Goal: Task Accomplishment & Management: Use online tool/utility

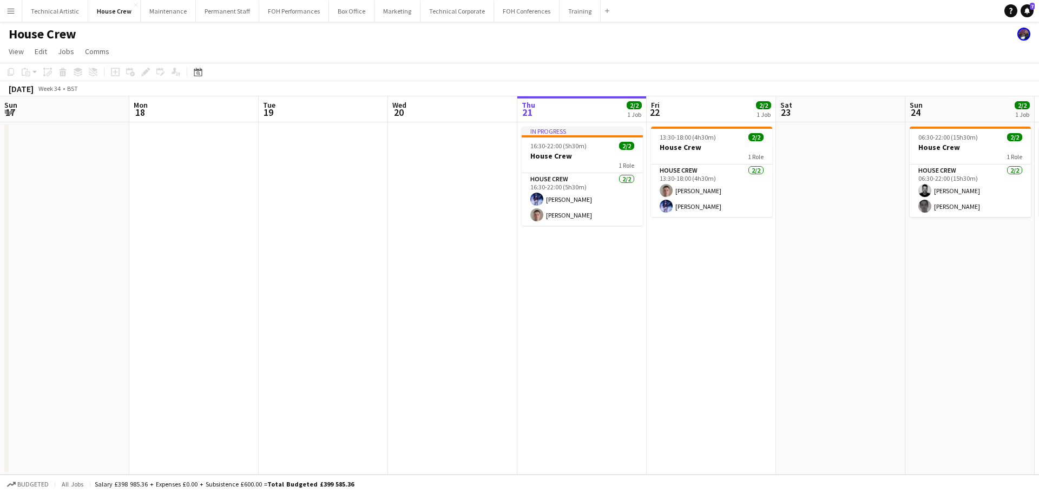
scroll to position [0, 519]
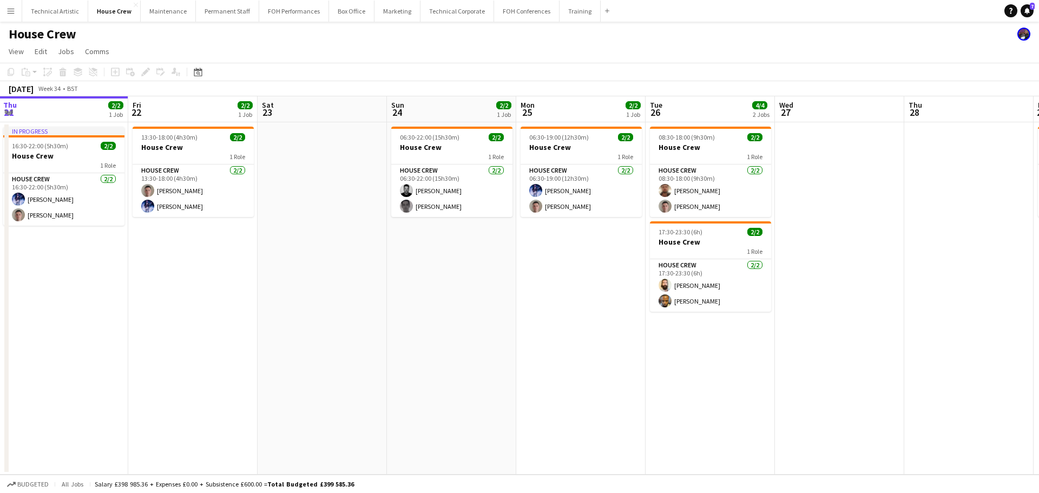
click at [11, 17] on button "Menu" at bounding box center [11, 11] width 22 height 22
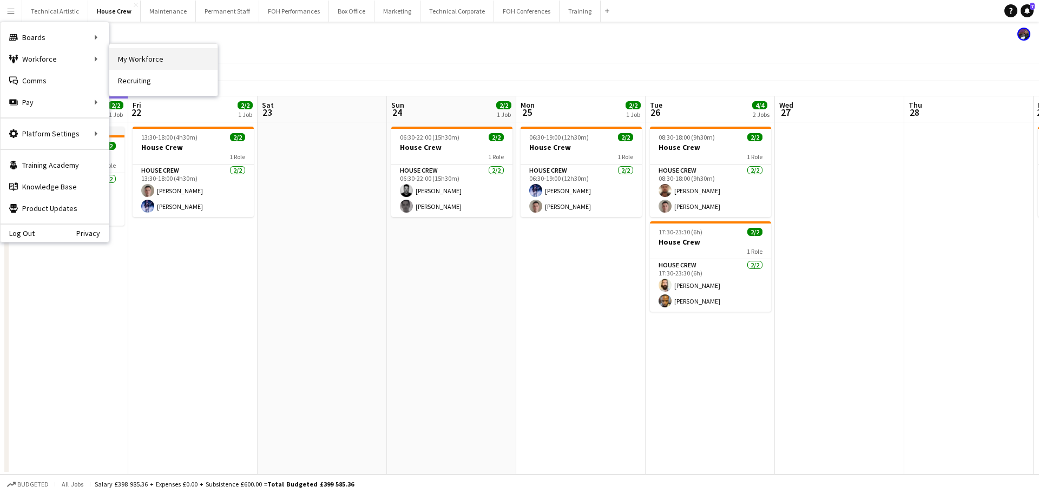
click at [150, 54] on link "My Workforce" at bounding box center [163, 59] width 108 height 22
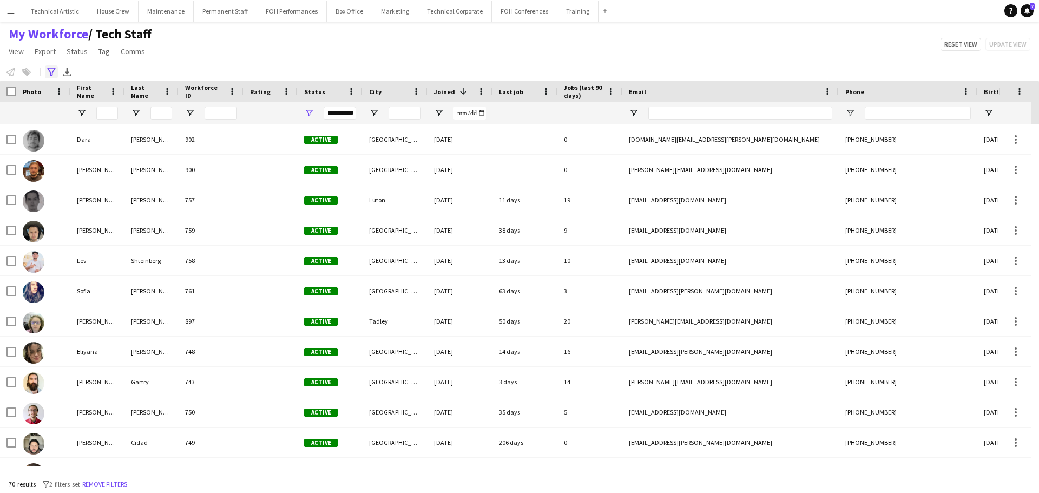
click at [51, 69] on icon "Advanced filters" at bounding box center [51, 72] width 9 height 9
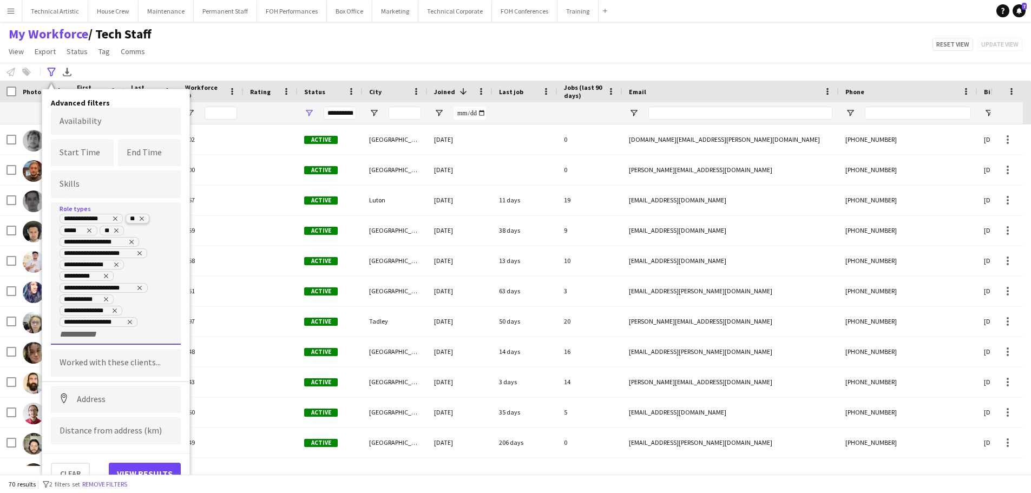
click at [145, 216] on tag-ripple at bounding box center [137, 219] width 23 height 9
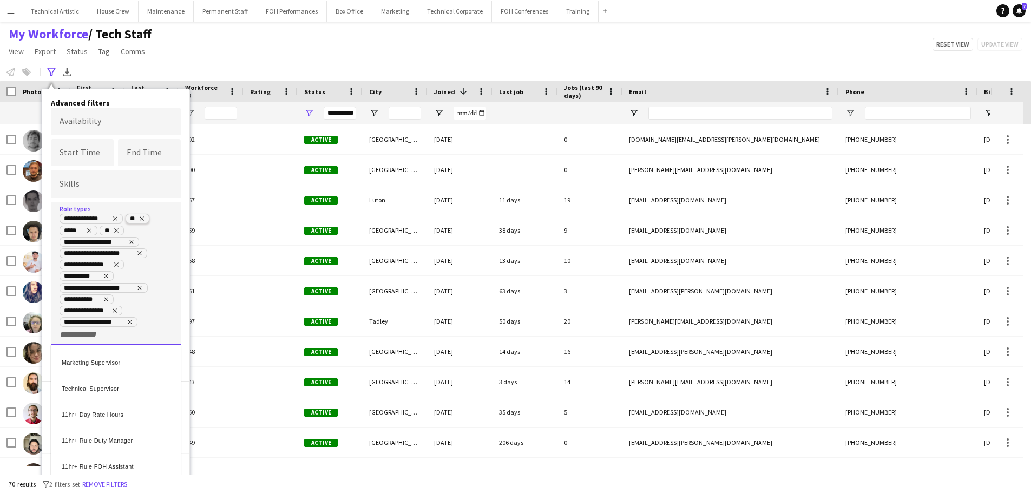
click at [144, 219] on div at bounding box center [515, 246] width 1031 height 493
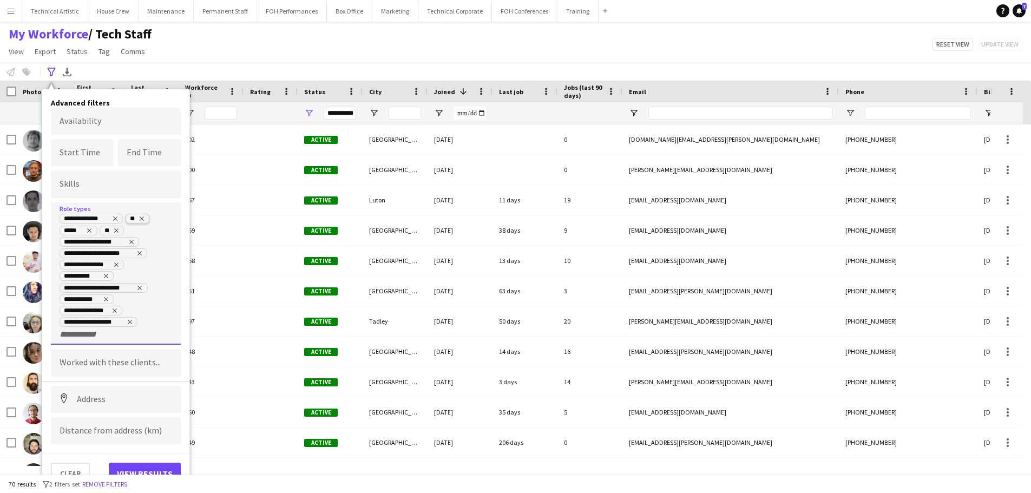
click at [141, 218] on icon "Remove tag" at bounding box center [142, 218] width 6 height 6
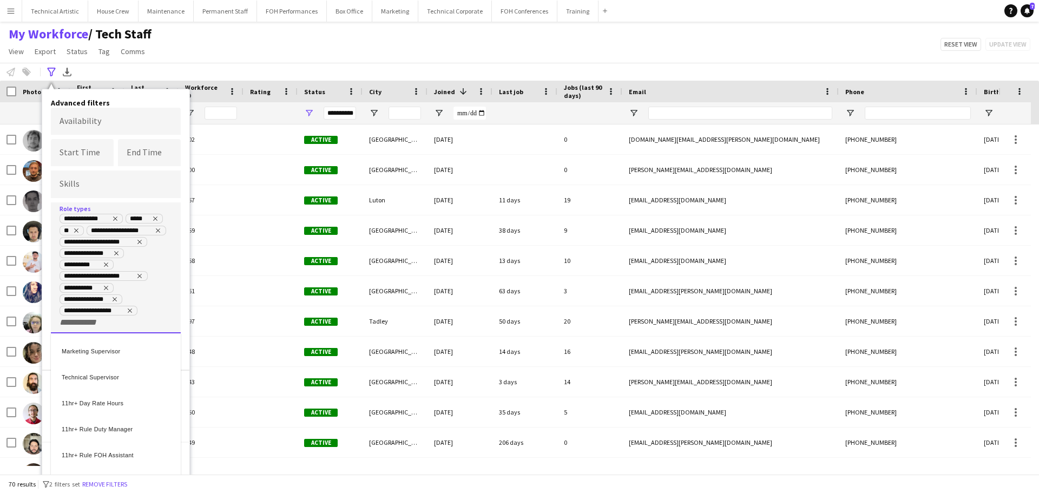
click at [157, 217] on div at bounding box center [519, 246] width 1039 height 493
click at [157, 217] on icon "Remove tag" at bounding box center [155, 218] width 6 height 6
click at [148, 218] on div at bounding box center [519, 246] width 1039 height 493
click at [144, 215] on icon "Remove tag" at bounding box center [142, 218] width 6 height 6
click at [132, 230] on div at bounding box center [519, 246] width 1039 height 493
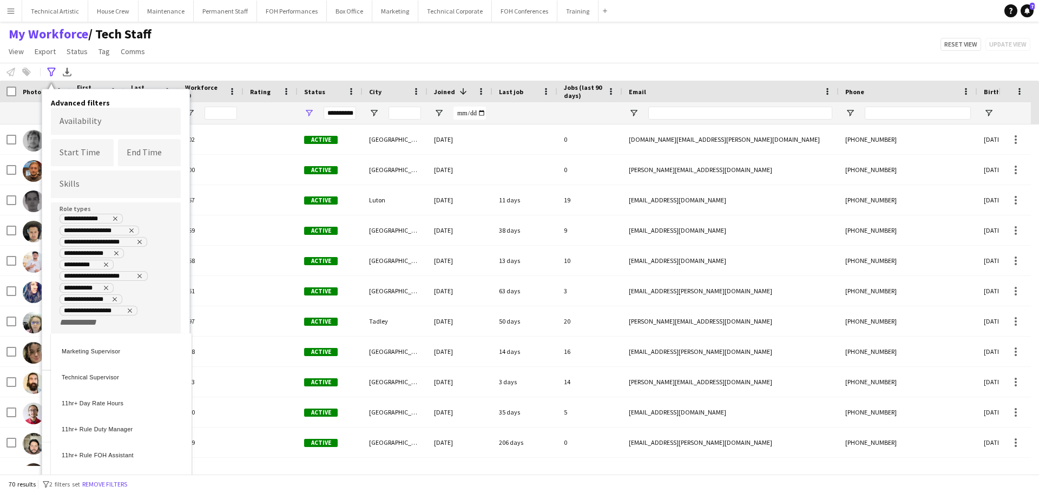
click at [132, 230] on icon "Remove tag" at bounding box center [131, 230] width 6 height 6
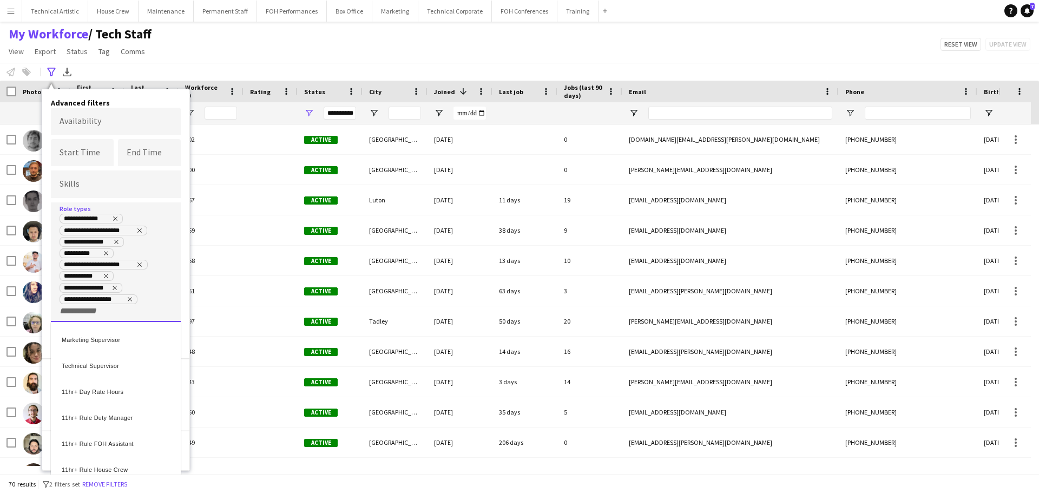
click at [142, 230] on div at bounding box center [519, 246] width 1039 height 493
click at [140, 230] on icon "Remove tag" at bounding box center [139, 230] width 6 height 6
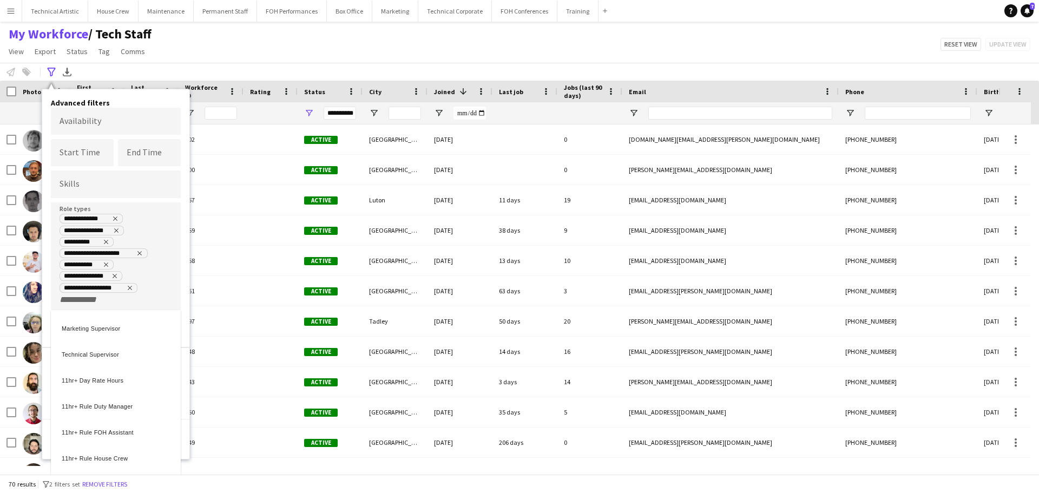
click at [119, 231] on div at bounding box center [519, 246] width 1039 height 493
click at [117, 230] on icon "Remove tag" at bounding box center [116, 230] width 4 height 4
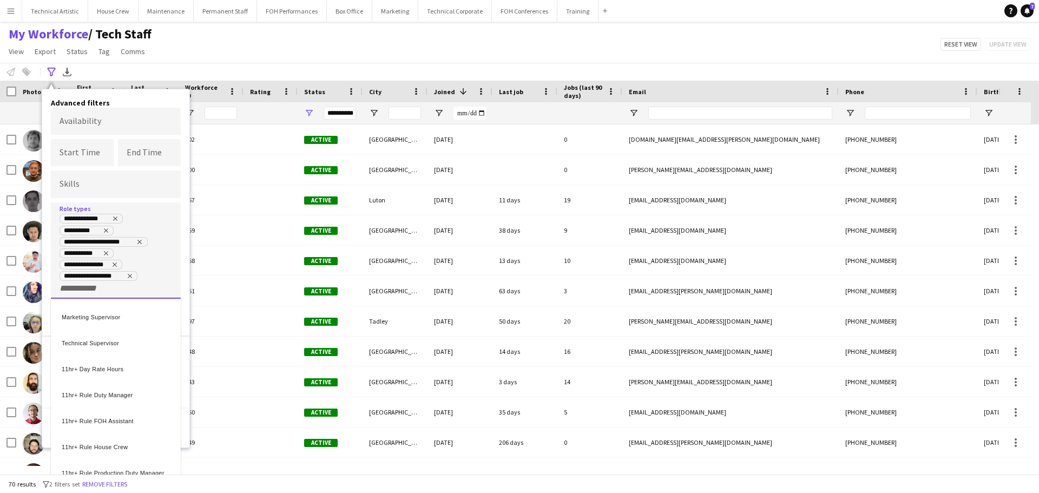
click at [143, 242] on div at bounding box center [519, 246] width 1039 height 493
click at [141, 241] on icon "Remove tag" at bounding box center [139, 242] width 6 height 6
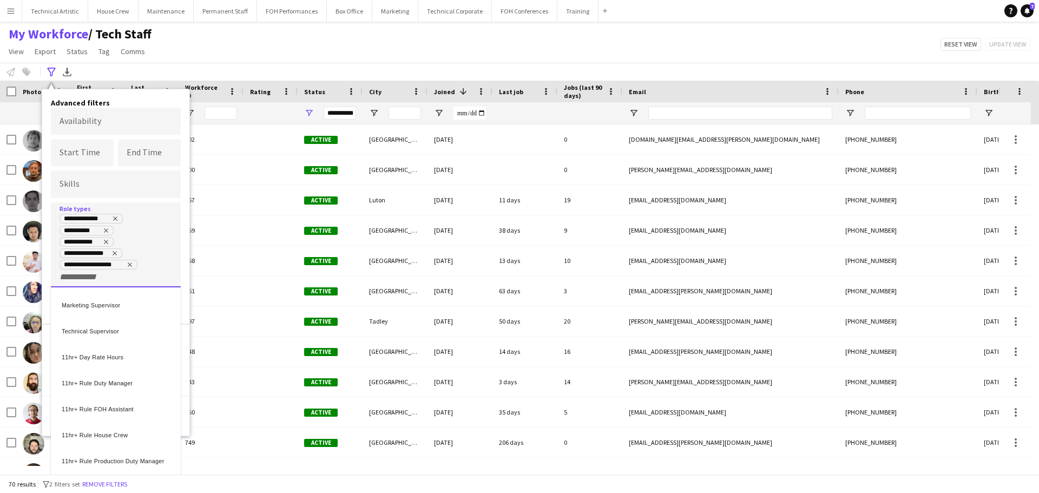
click at [108, 243] on div at bounding box center [519, 246] width 1039 height 493
click at [107, 242] on icon "Remove tag" at bounding box center [106, 242] width 6 height 6
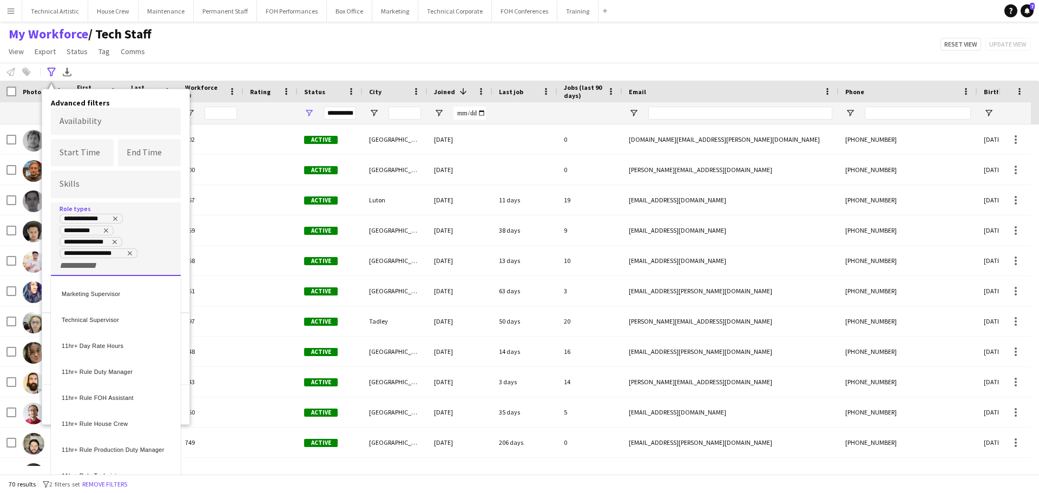
click at [117, 241] on div at bounding box center [519, 246] width 1039 height 493
click at [116, 241] on icon "Remove tag" at bounding box center [115, 242] width 6 height 6
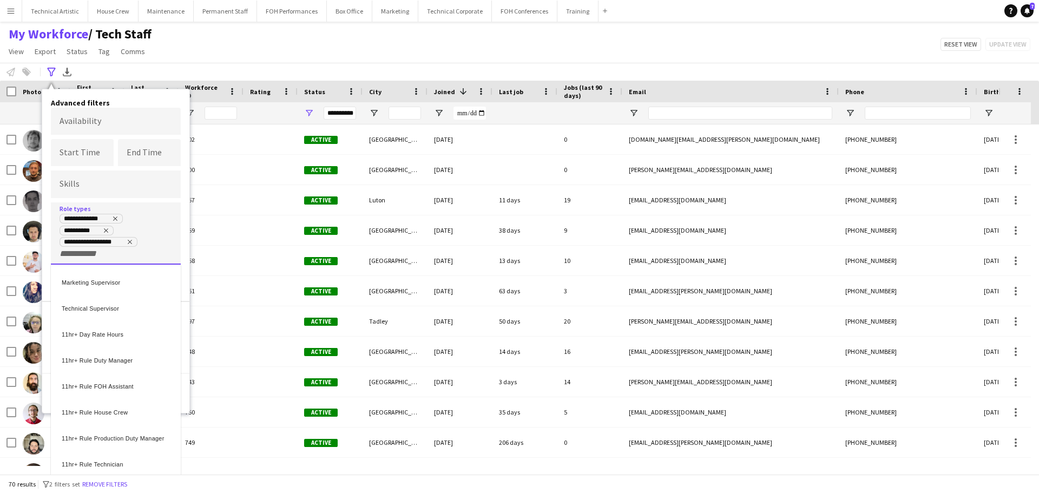
click at [132, 242] on div at bounding box center [519, 246] width 1039 height 493
click at [130, 241] on icon "Remove tag" at bounding box center [130, 242] width 6 height 6
click at [145, 230] on div at bounding box center [519, 246] width 1039 height 493
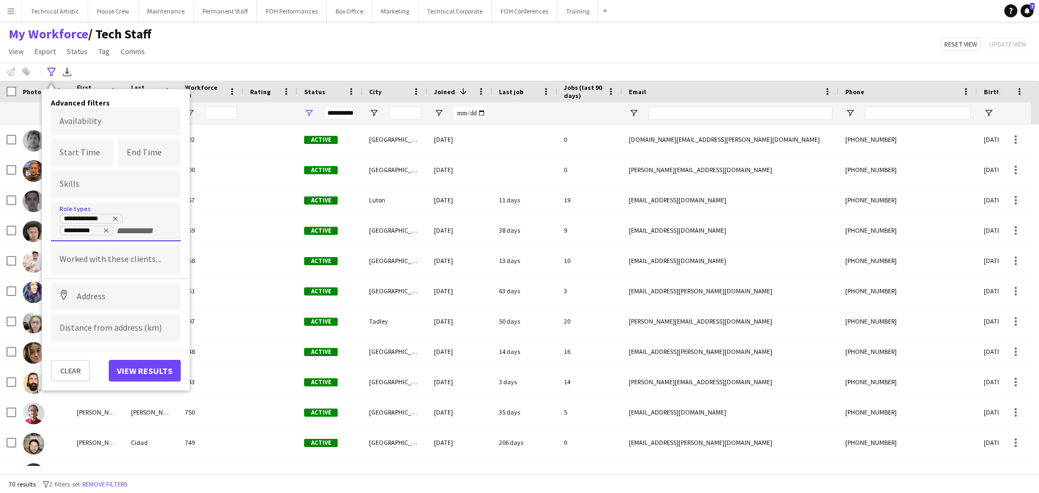
click at [145, 227] on input "+ Role type" at bounding box center [139, 231] width 46 height 10
type input "***"
click at [128, 290] on div "Production Duty Manager" at bounding box center [116, 284] width 130 height 26
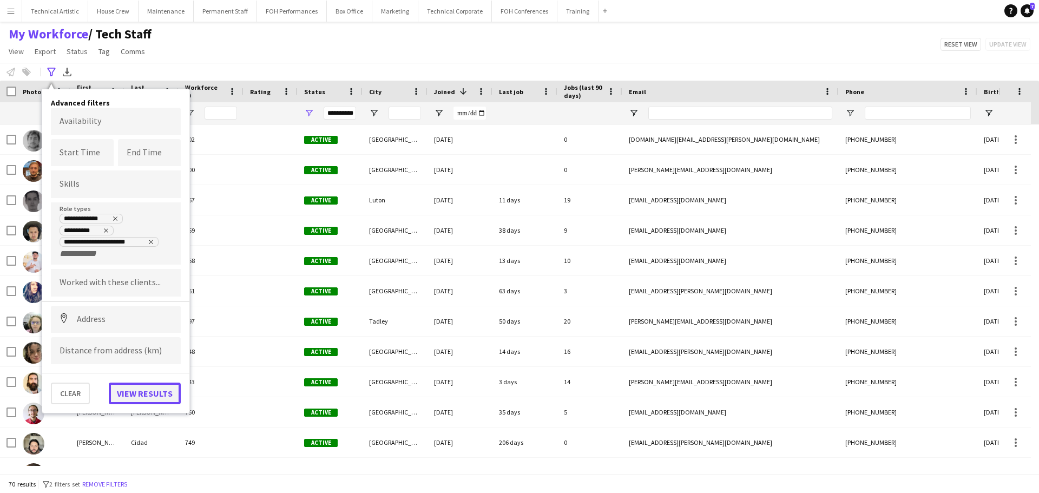
click at [145, 390] on button "View results" at bounding box center [145, 394] width 72 height 22
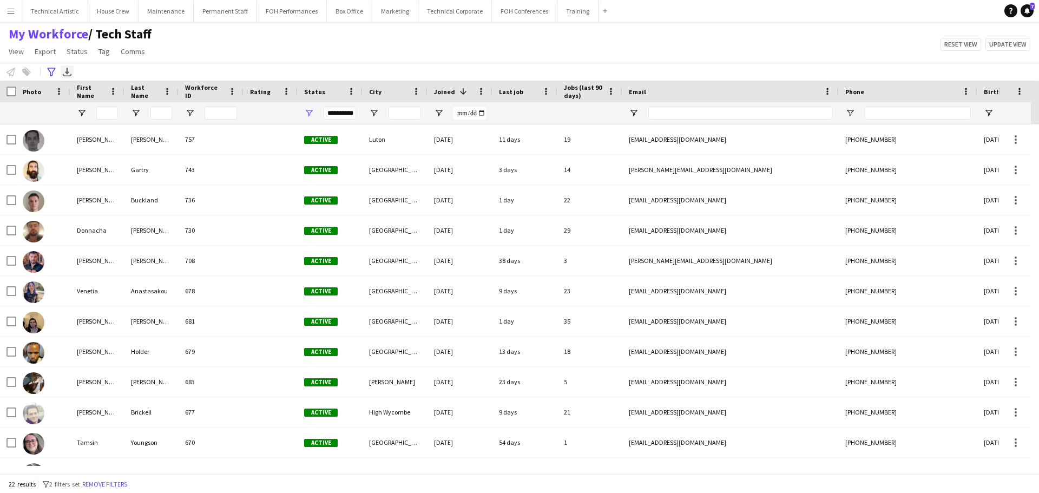
click at [68, 70] on icon "Export XLSX" at bounding box center [67, 72] width 9 height 9
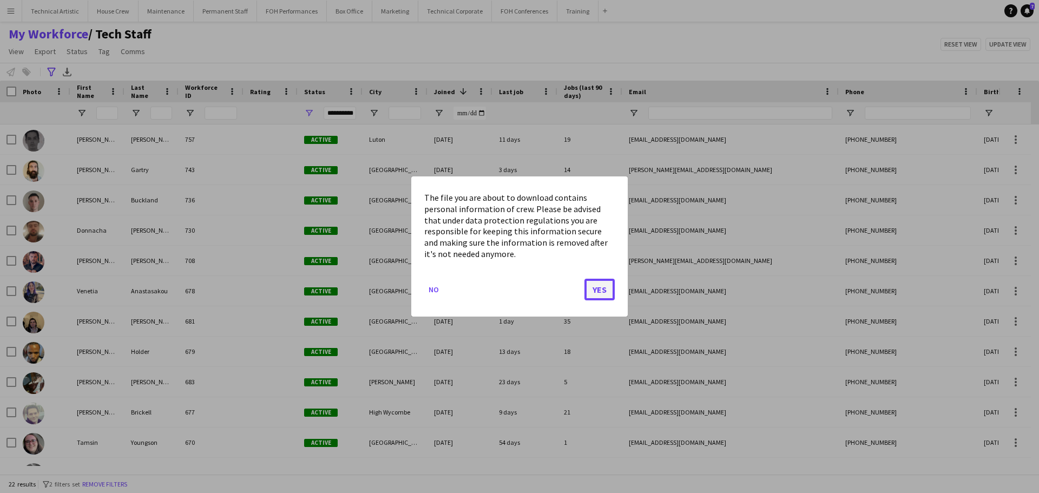
click at [594, 284] on button "Yes" at bounding box center [600, 290] width 30 height 22
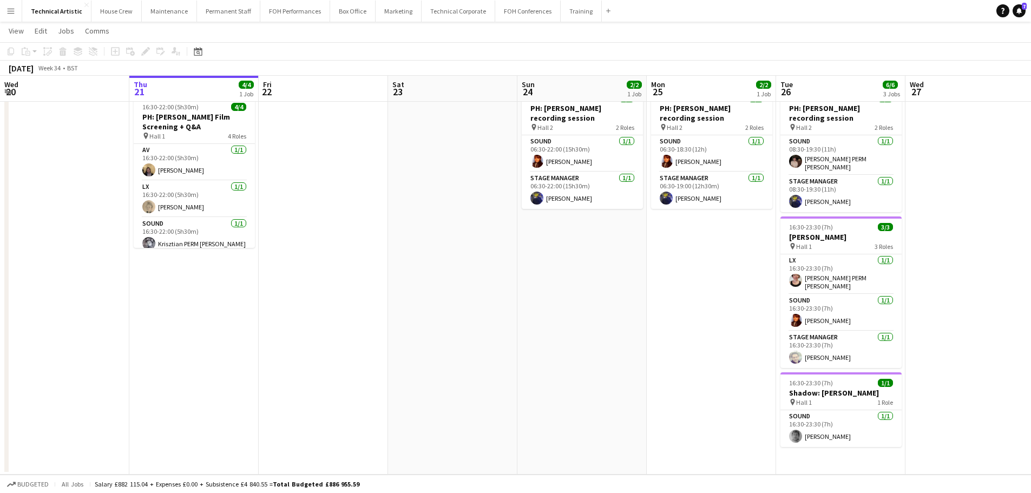
scroll to position [0, 335]
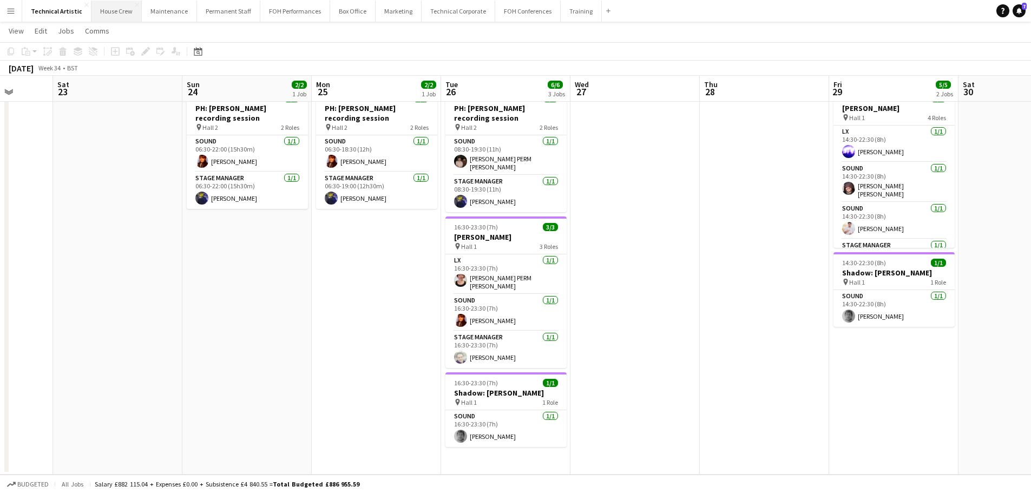
click at [104, 11] on button "House Crew Close" at bounding box center [116, 11] width 50 height 21
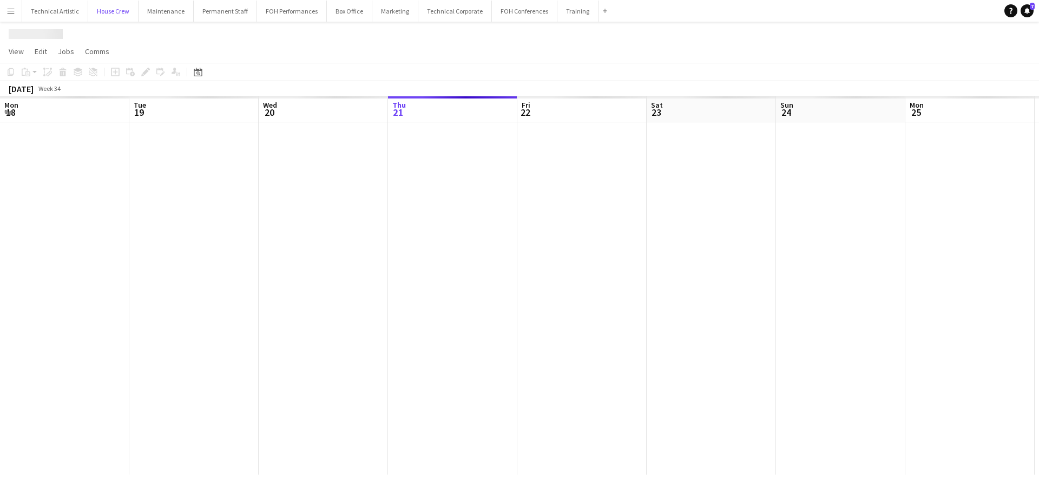
scroll to position [0, 259]
